Goal: Transaction & Acquisition: Book appointment/travel/reservation

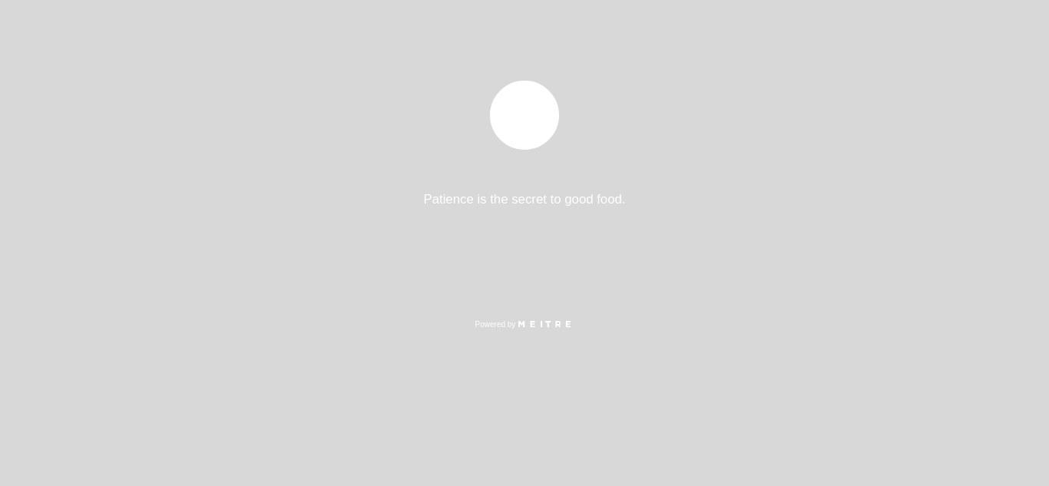
select select "es"
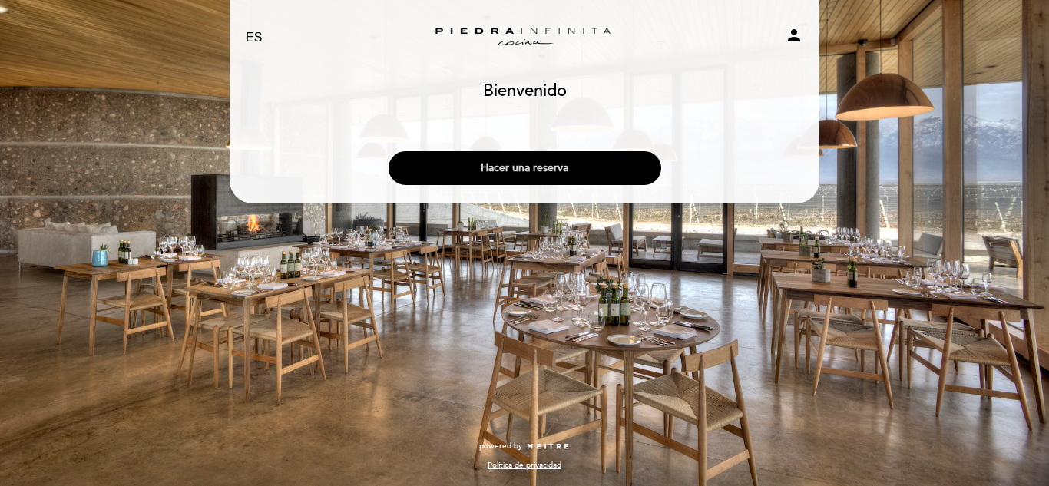
click at [502, 164] on button "Hacer una reserva" at bounding box center [525, 168] width 273 height 34
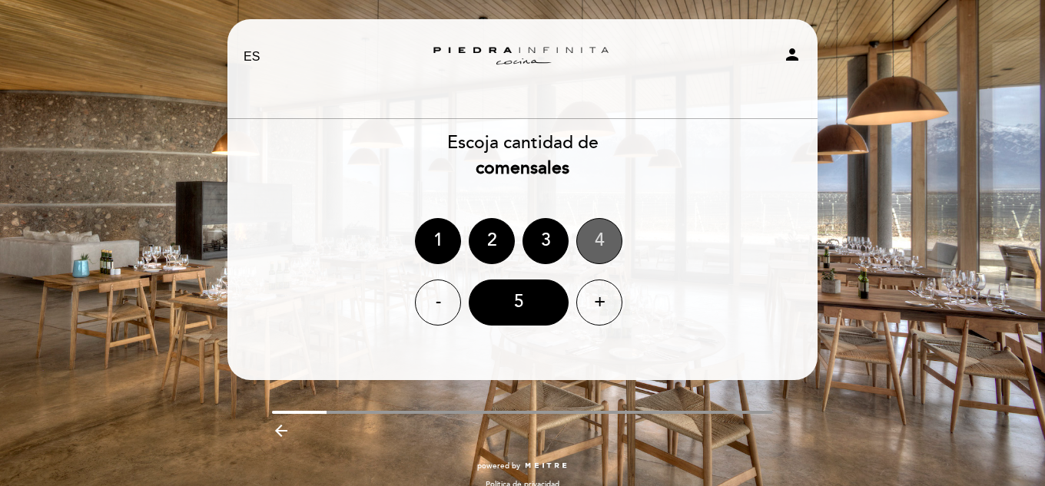
click at [603, 240] on div "4" at bounding box center [599, 241] width 46 height 46
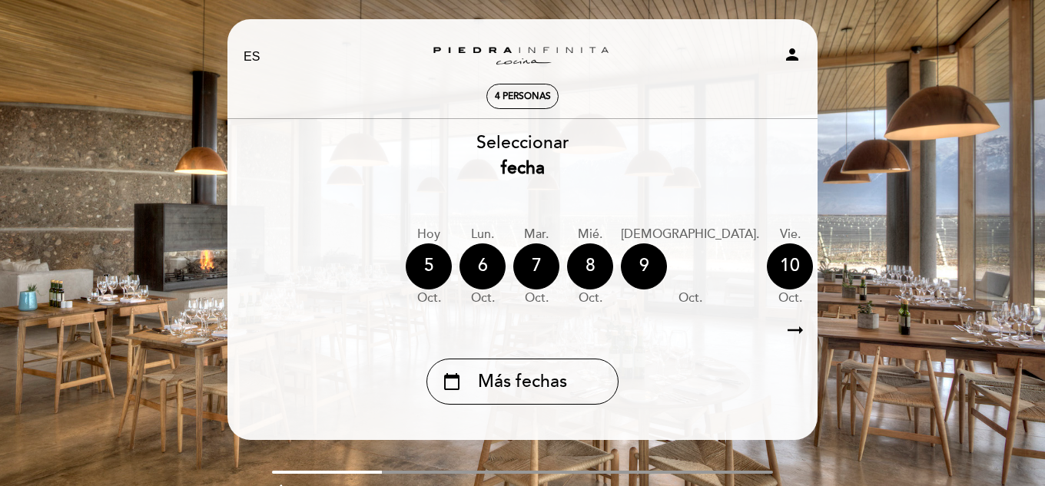
click at [790, 333] on icon "arrow_right_alt" at bounding box center [794, 330] width 23 height 33
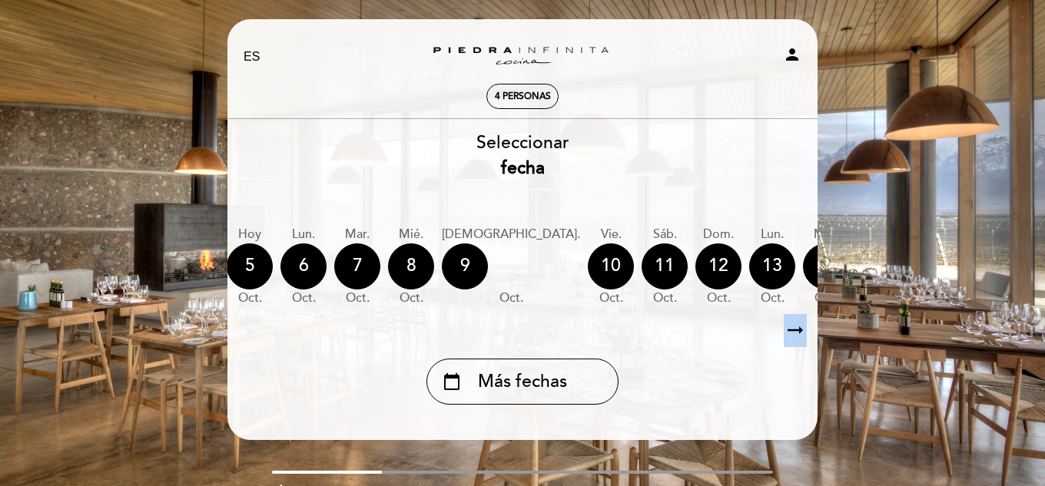
scroll to position [0, 1]
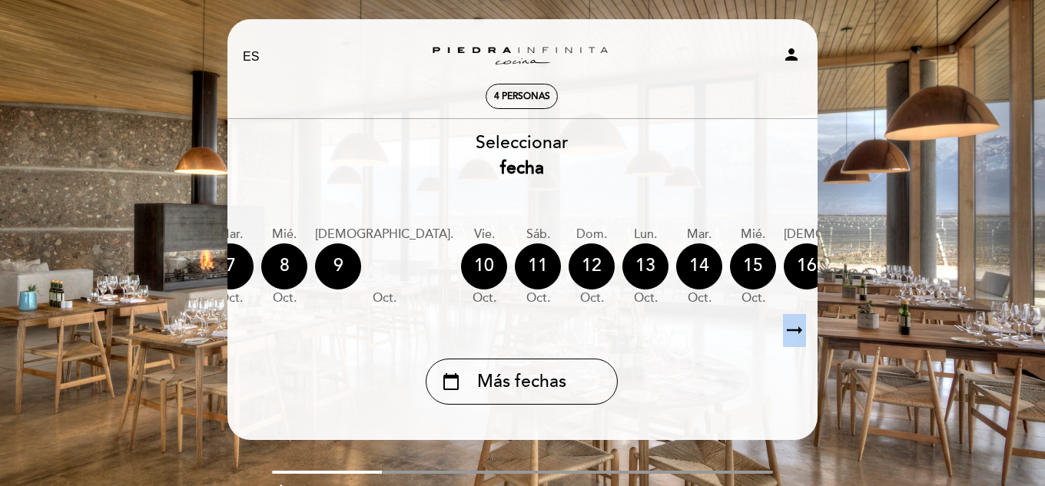
click at [790, 333] on icon "arrow_right_alt" at bounding box center [794, 330] width 23 height 33
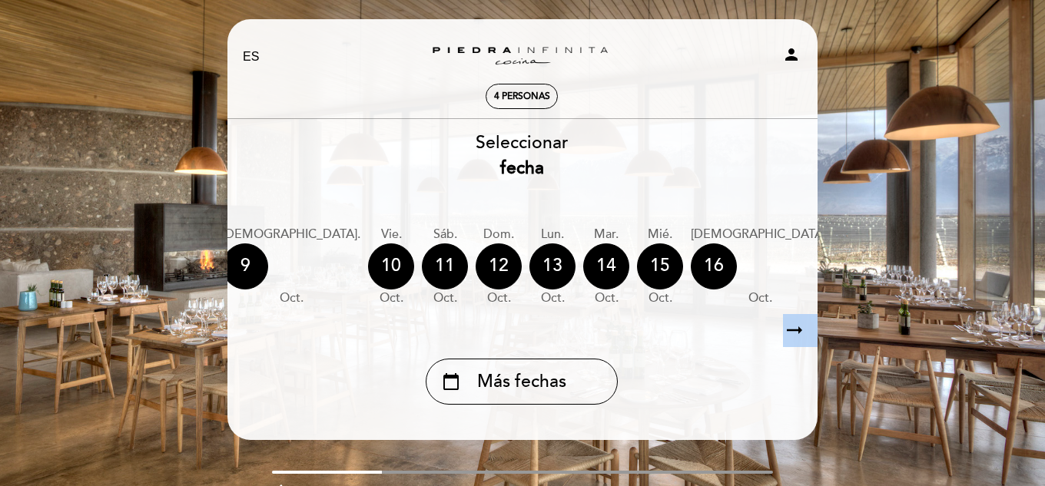
scroll to position [0, 448]
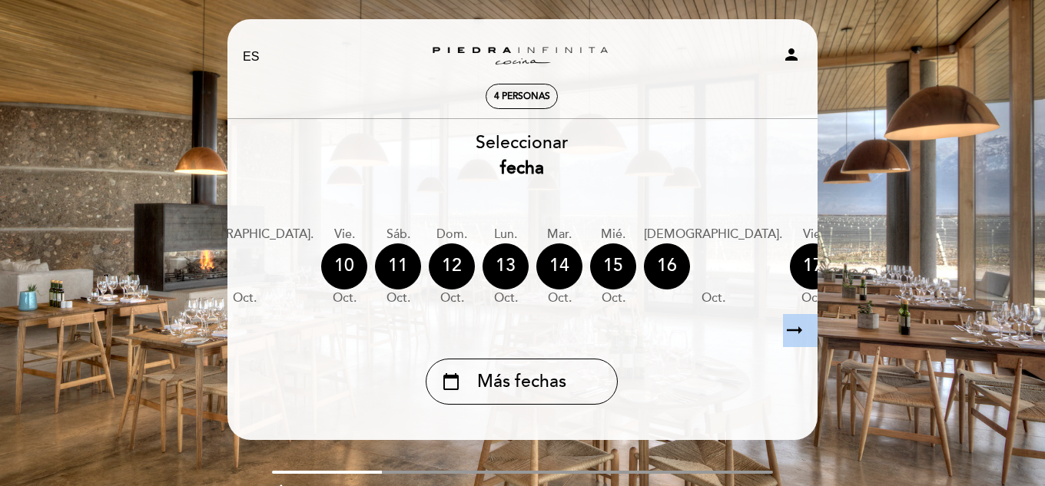
click at [790, 333] on icon "arrow_right_alt" at bounding box center [794, 330] width 23 height 33
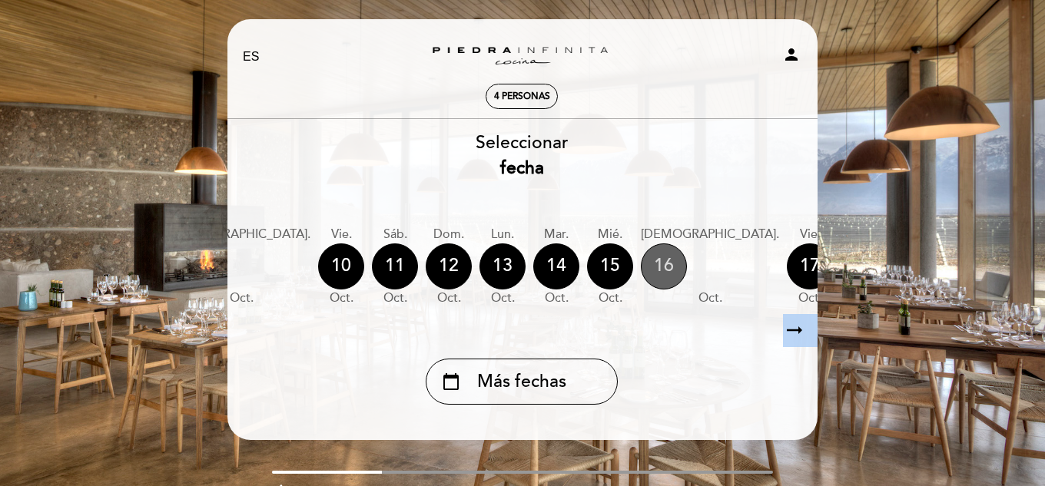
click at [641, 269] on div "16" at bounding box center [664, 266] width 46 height 46
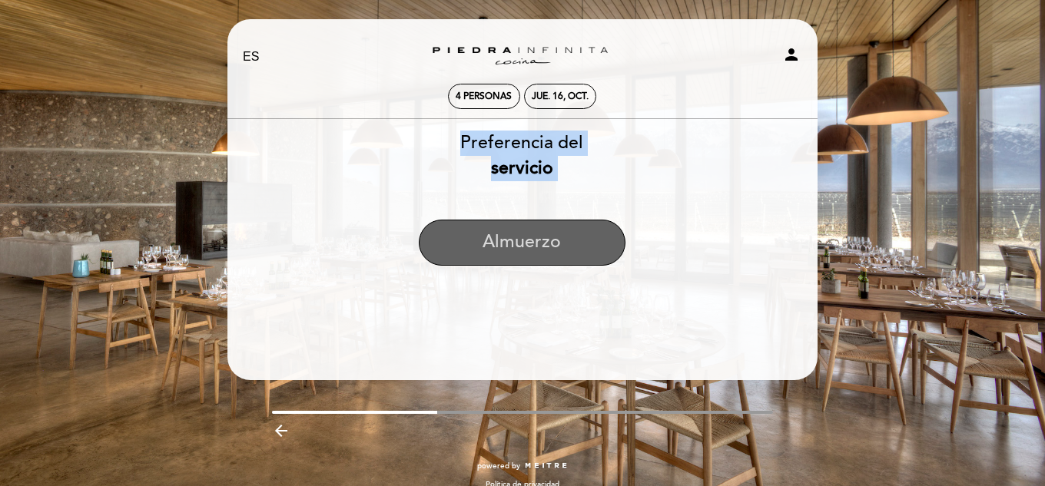
click at [537, 239] on button "Almuerzo" at bounding box center [522, 243] width 207 height 46
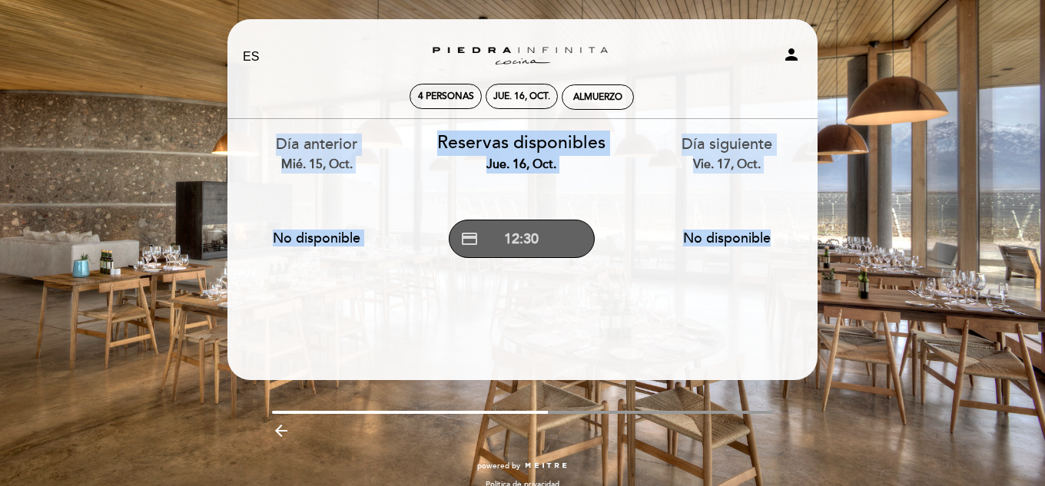
click at [538, 239] on button "credit_card 12:30" at bounding box center [522, 239] width 146 height 38
